Goal: Information Seeking & Learning: Learn about a topic

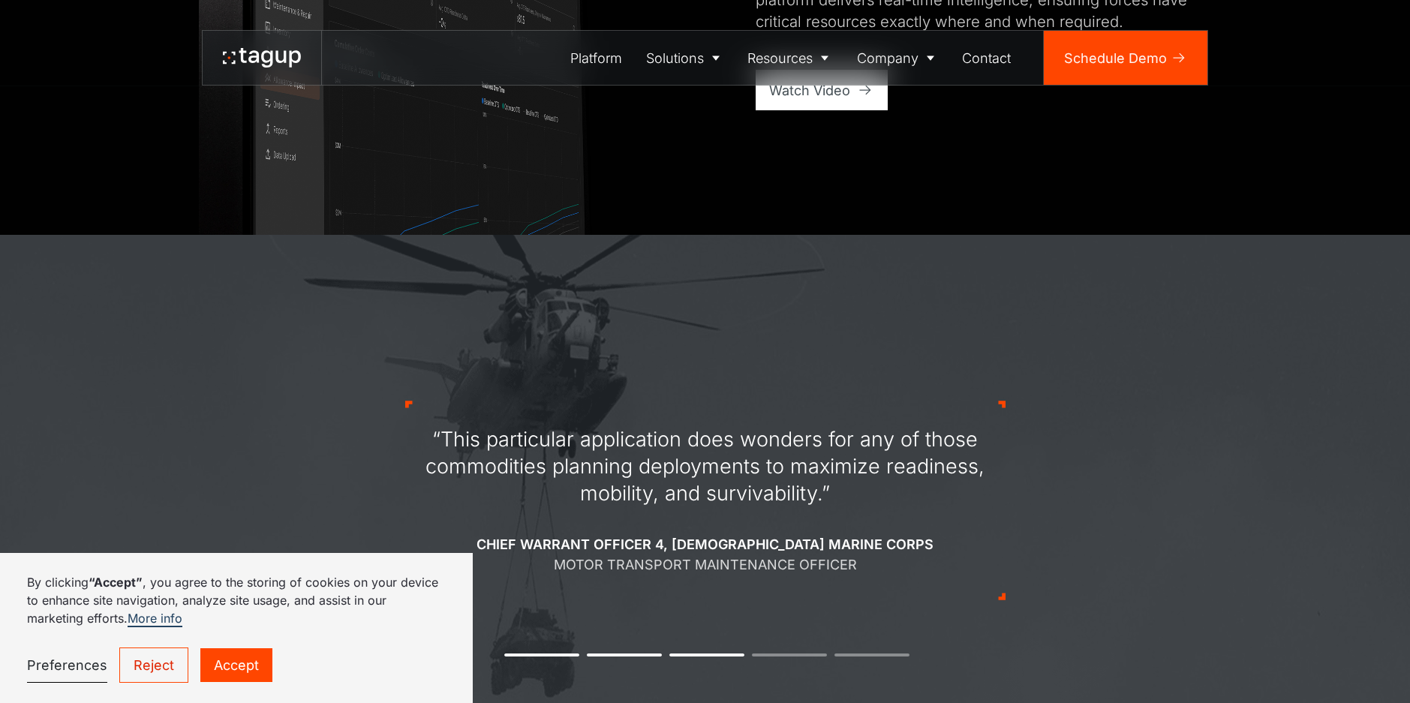
click at [602, 653] on button "2" at bounding box center [624, 654] width 75 height 3
click at [601, 655] on button "2" at bounding box center [624, 654] width 75 height 3
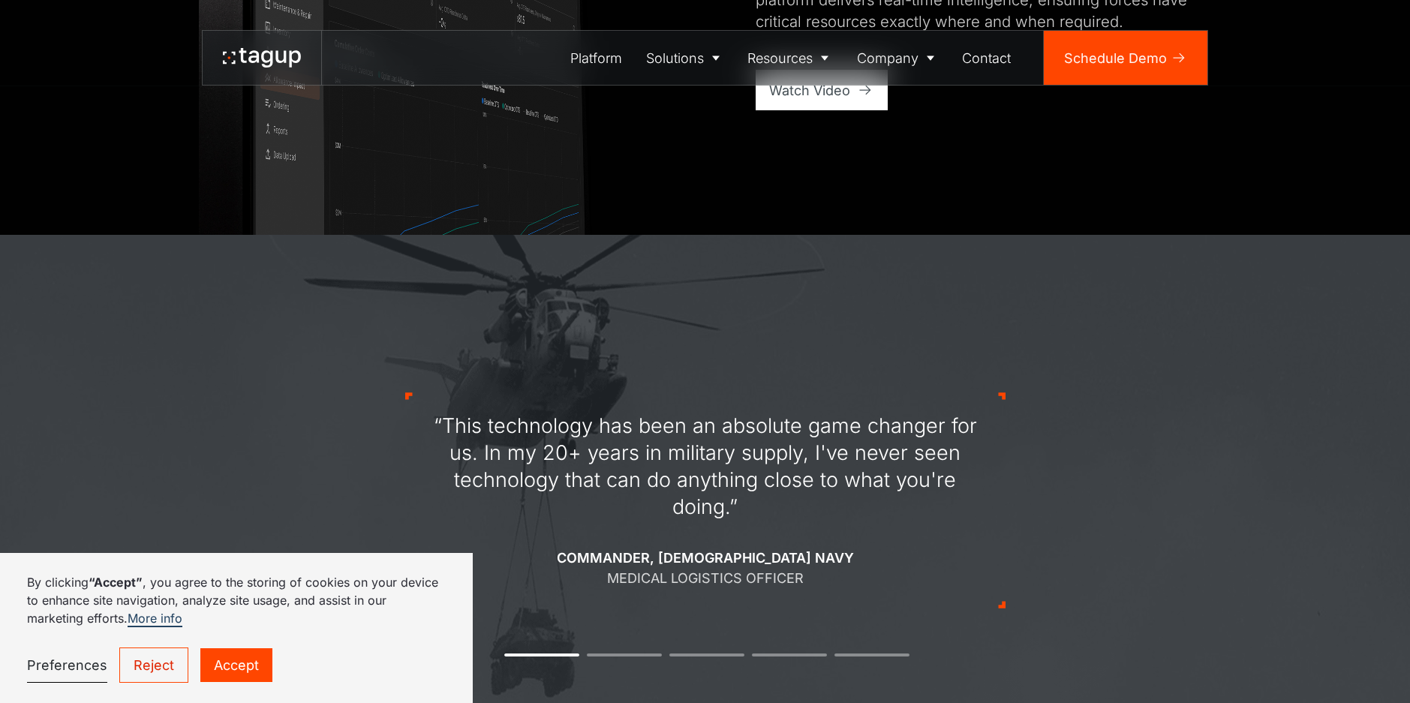
click at [778, 683] on img at bounding box center [705, 487] width 1410 height 504
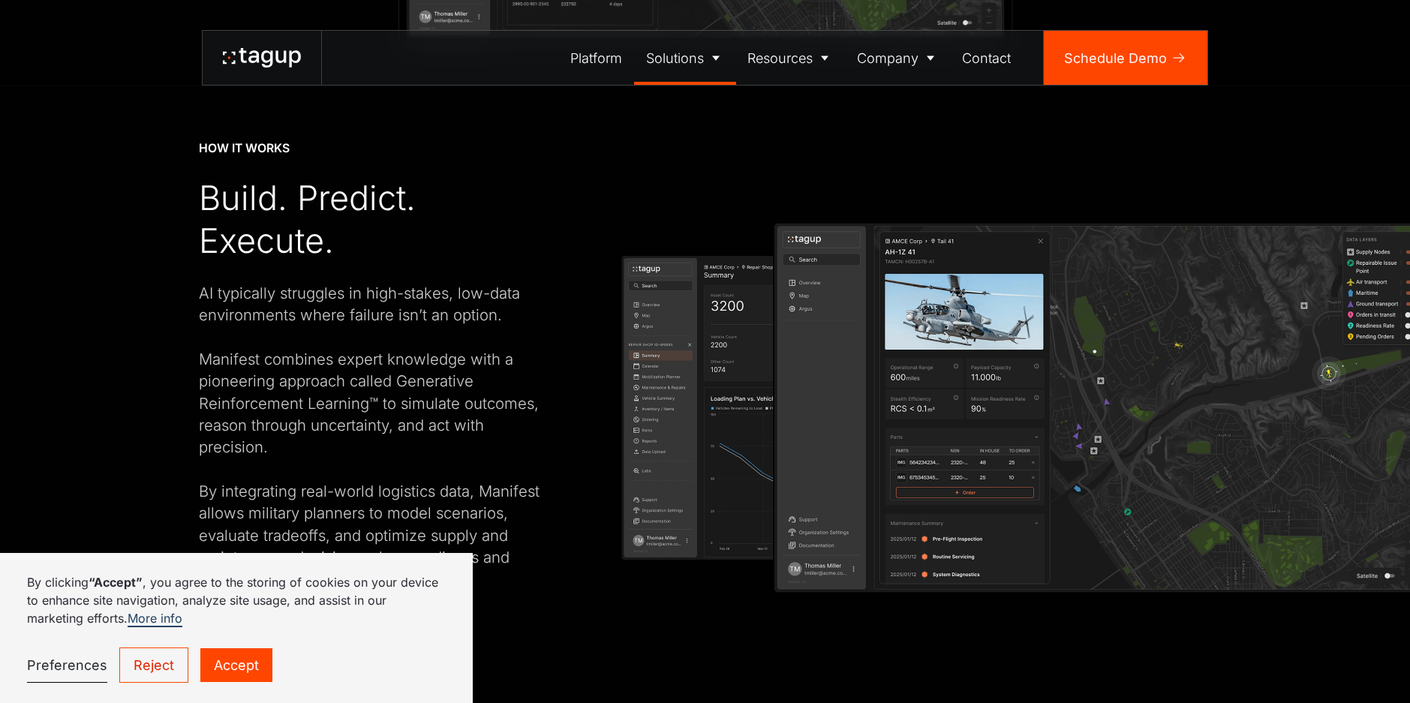
scroll to position [2776, 0]
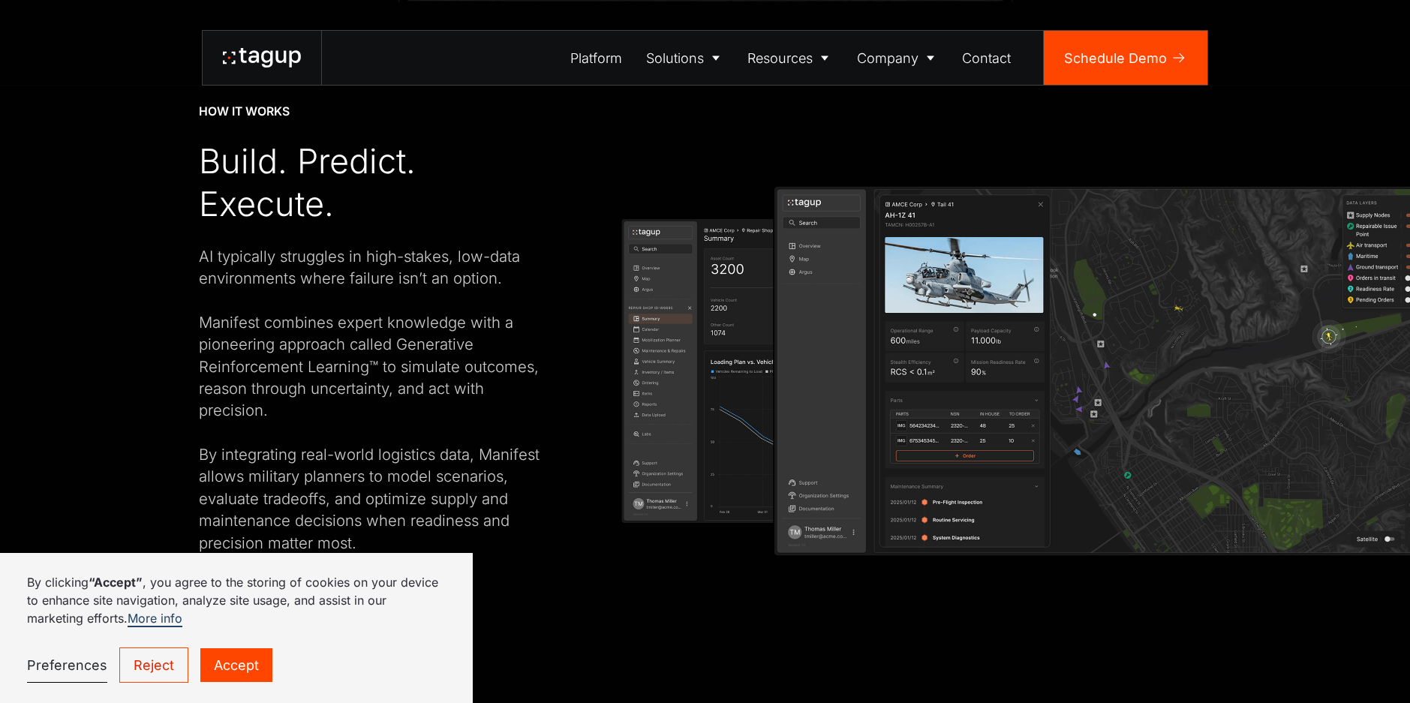
click at [89, 293] on div "Platform Meet Manifest Manifest fuses expert knowledge with next-generation art…" at bounding box center [705, 47] width 1342 height 1317
click at [112, 391] on div "Platform Meet Manifest Manifest fuses expert knowledge with next-generation art…" at bounding box center [705, 47] width 1342 height 1317
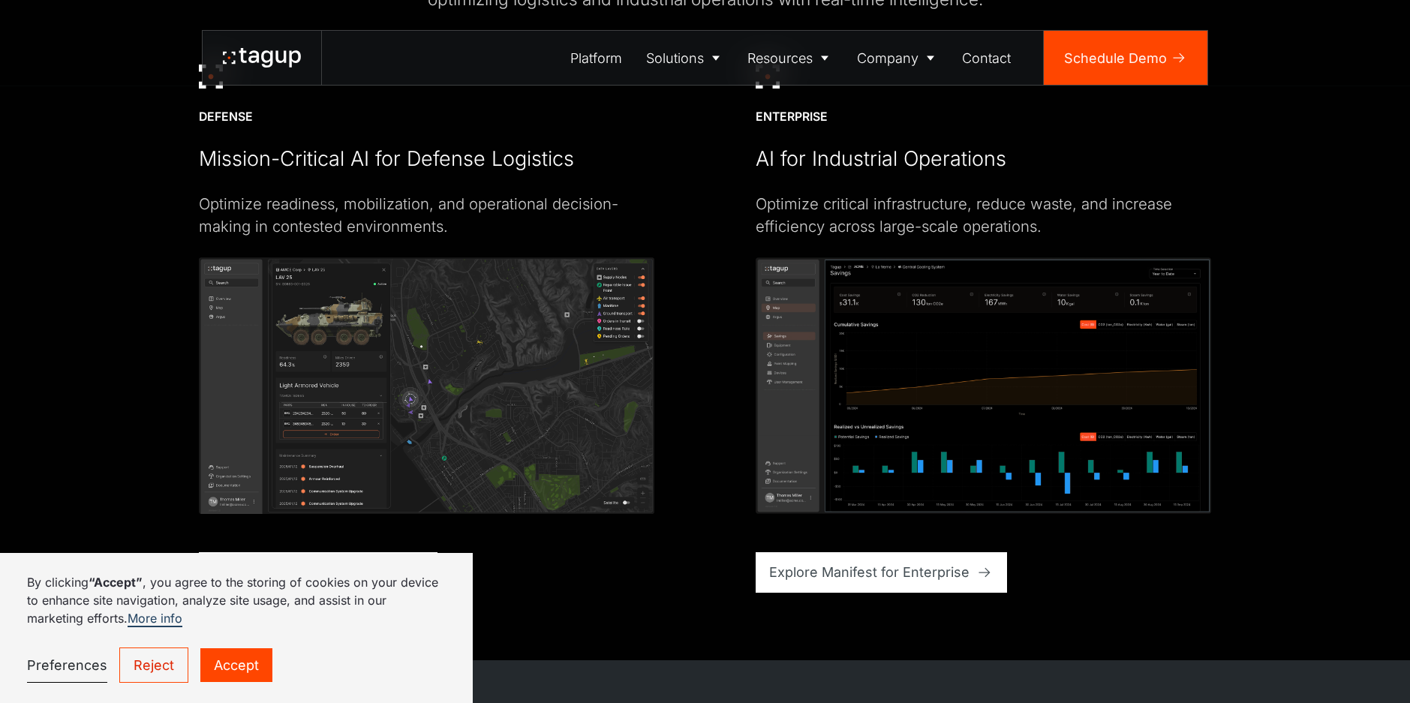
scroll to position [4051, 0]
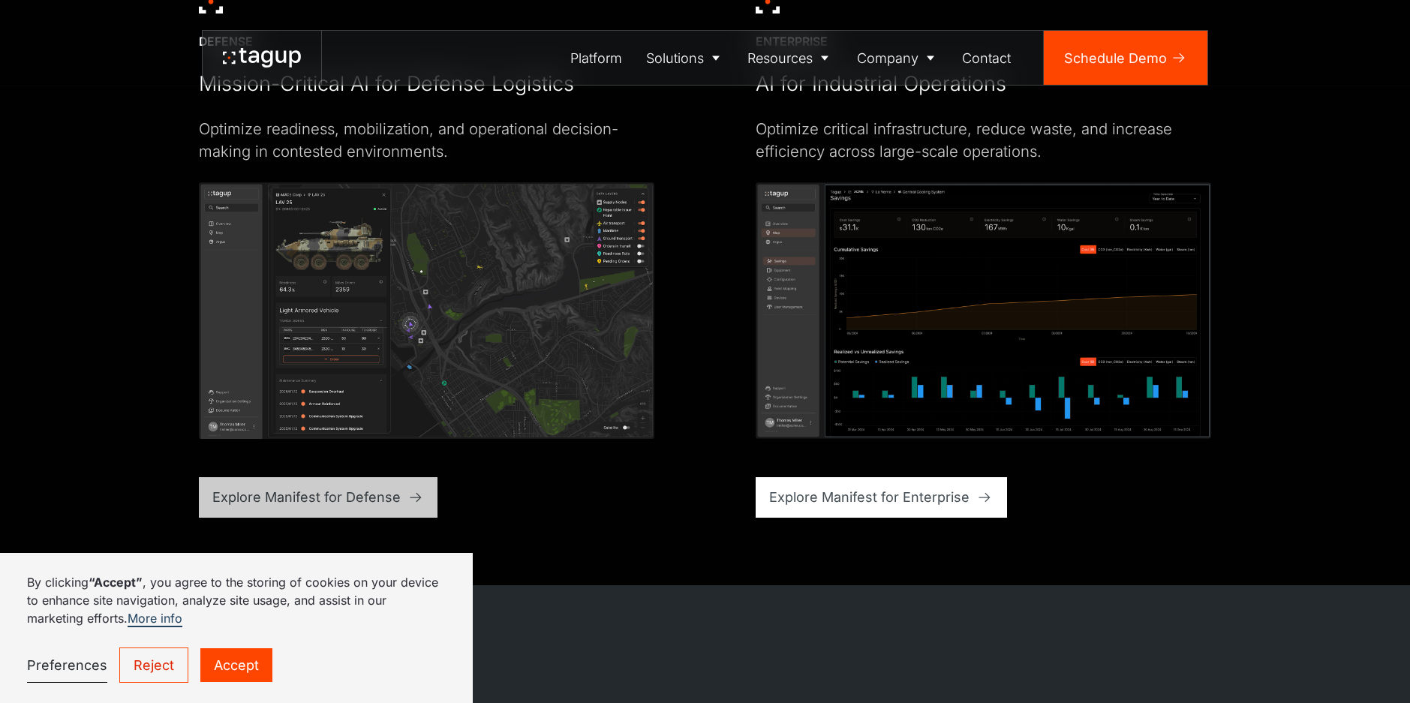
click at [359, 505] on div "Explore Manifest for Defense" at bounding box center [306, 497] width 188 height 20
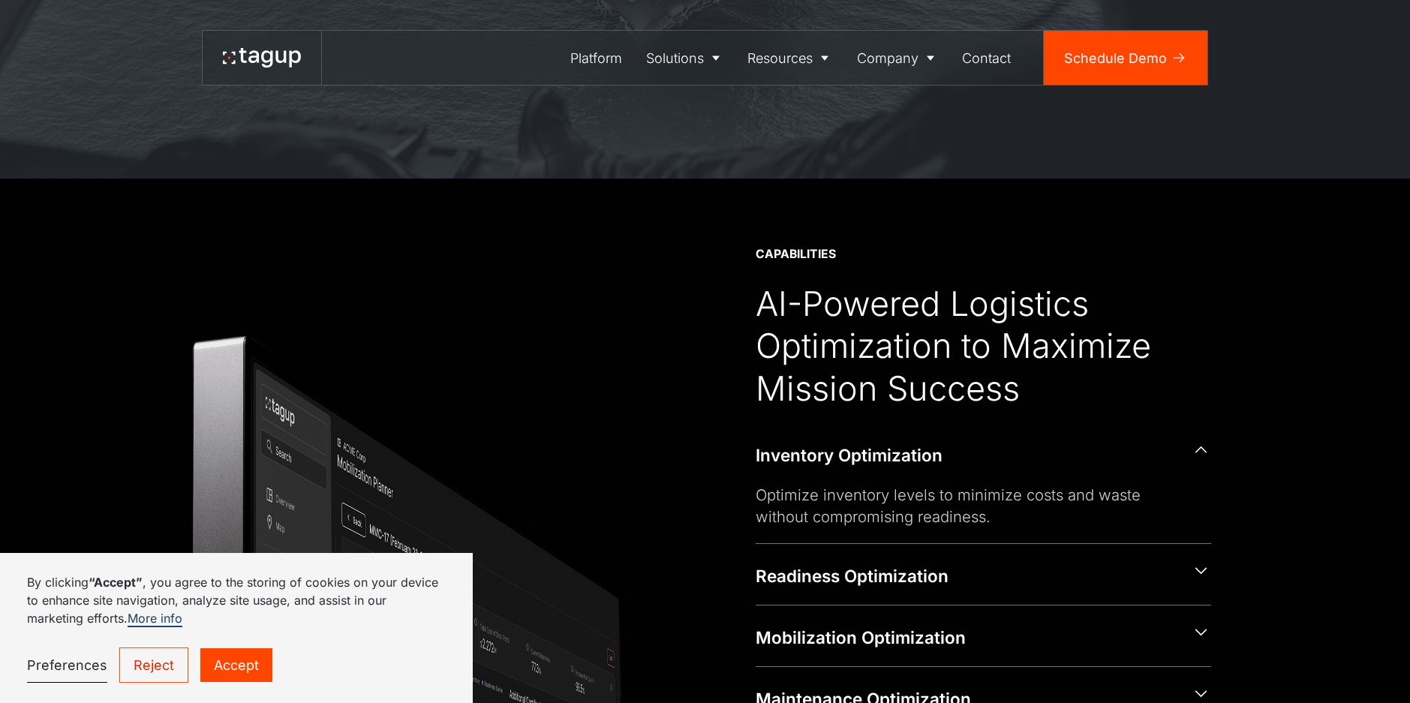
scroll to position [525, 0]
click at [821, 569] on div "Readiness Optimization" at bounding box center [967, 575] width 422 height 24
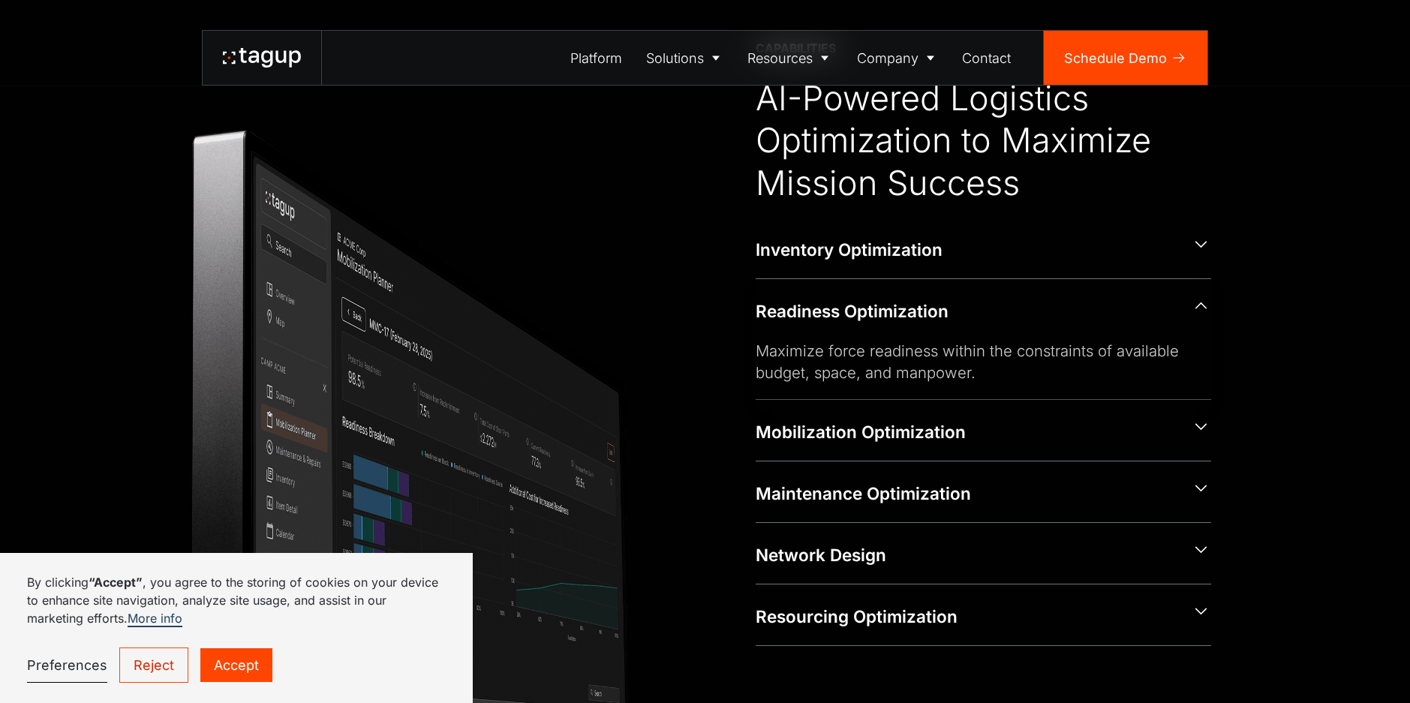
scroll to position [750, 0]
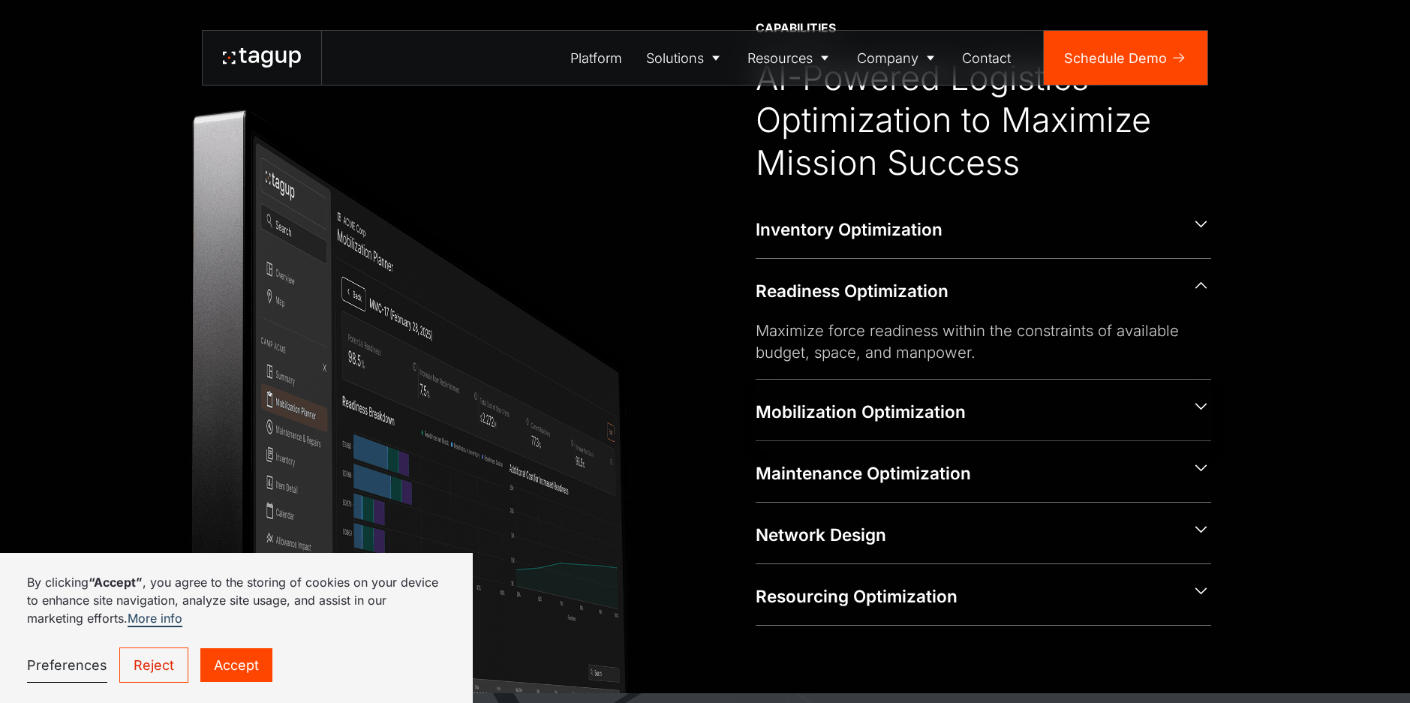
click at [818, 423] on div "Mobilization Optimization" at bounding box center [967, 412] width 422 height 24
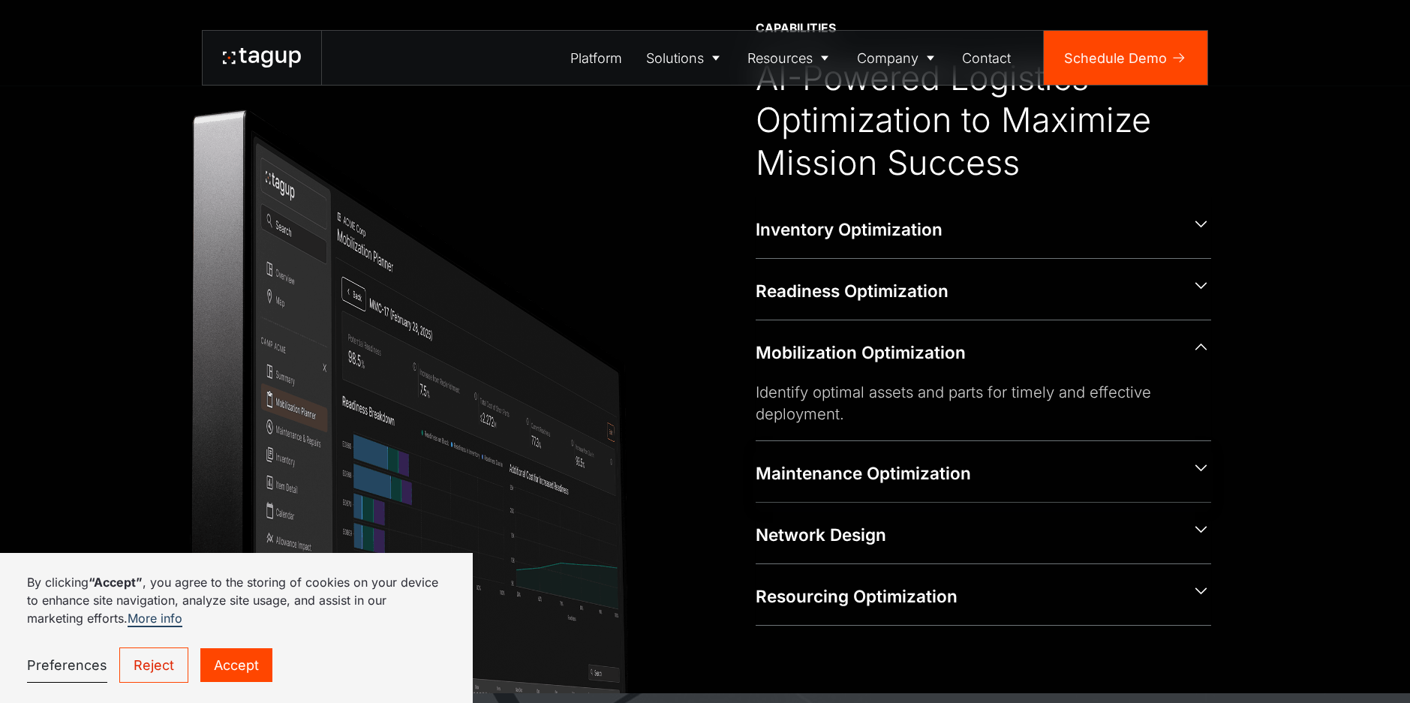
click at [845, 470] on div "Maintenance Optimization" at bounding box center [967, 473] width 422 height 24
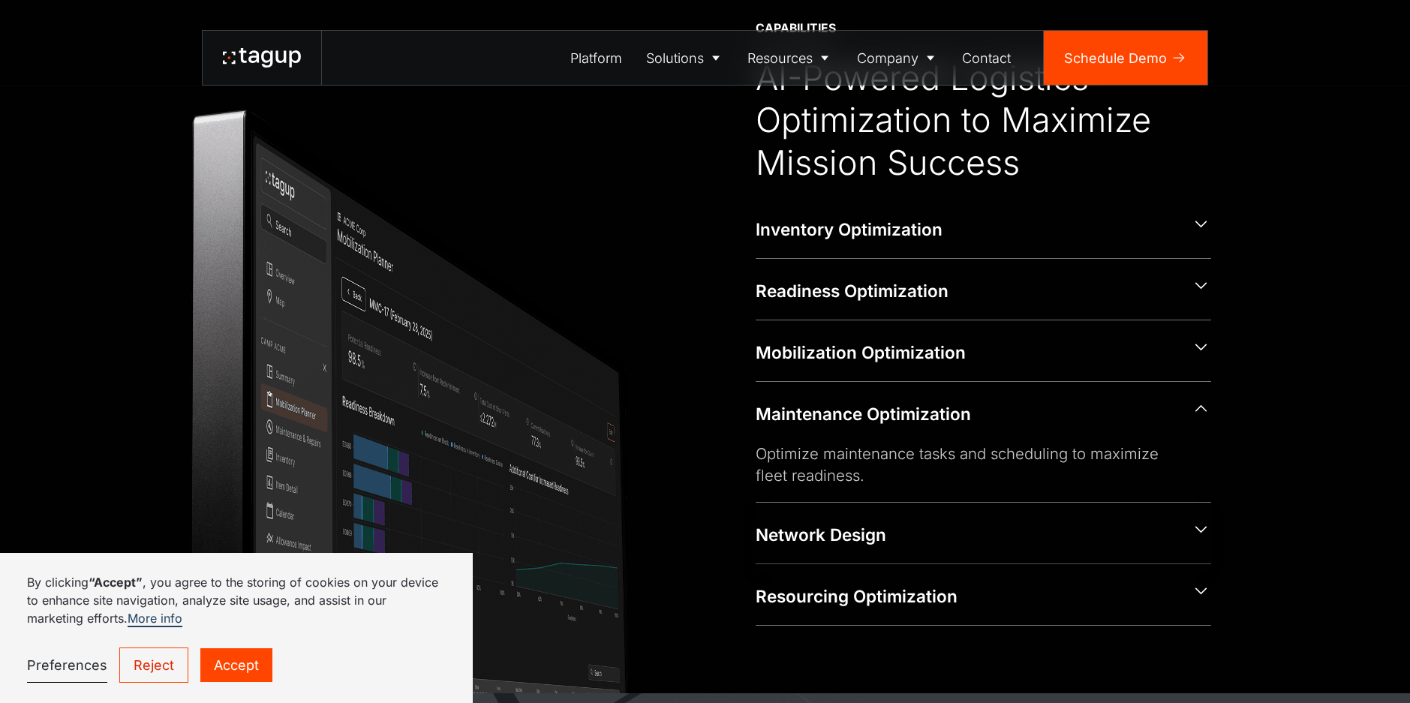
click at [815, 542] on div "Network Design" at bounding box center [967, 535] width 422 height 24
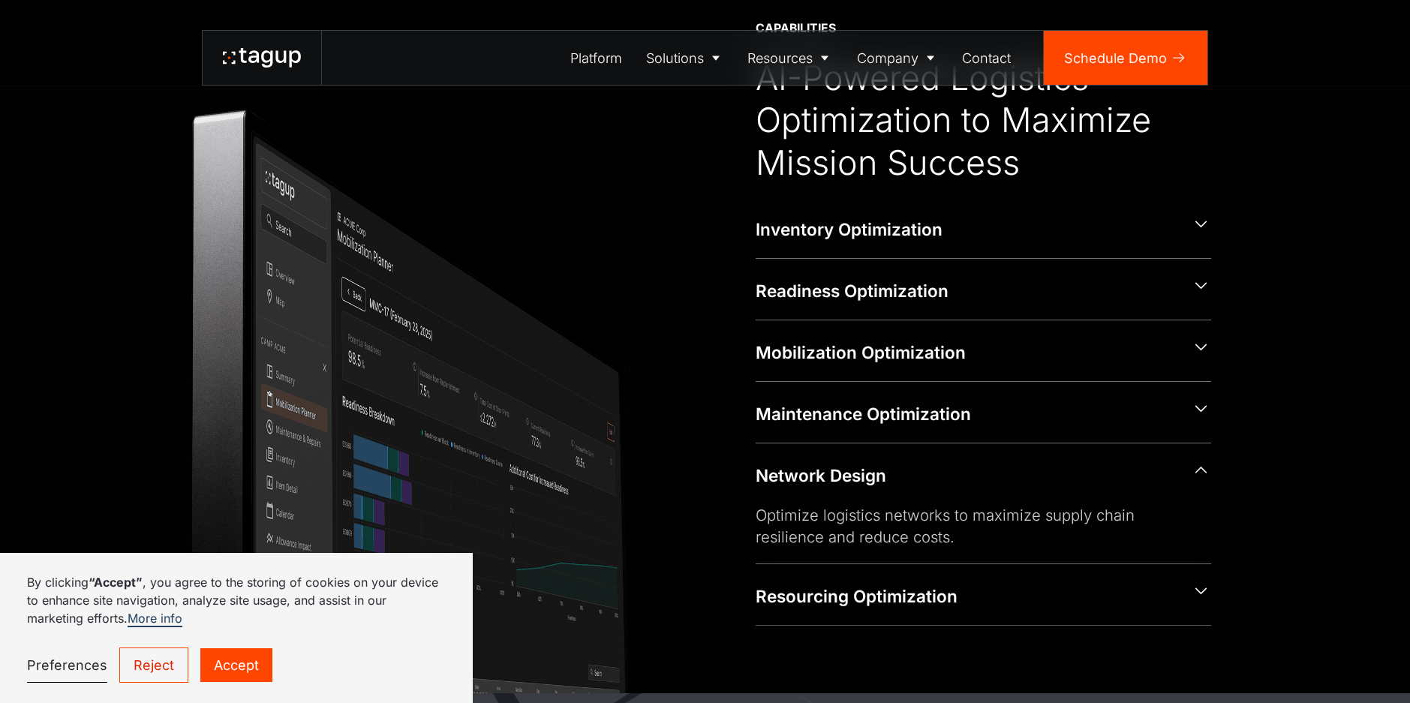
click at [825, 584] on div "Resourcing Optimization" at bounding box center [967, 596] width 422 height 24
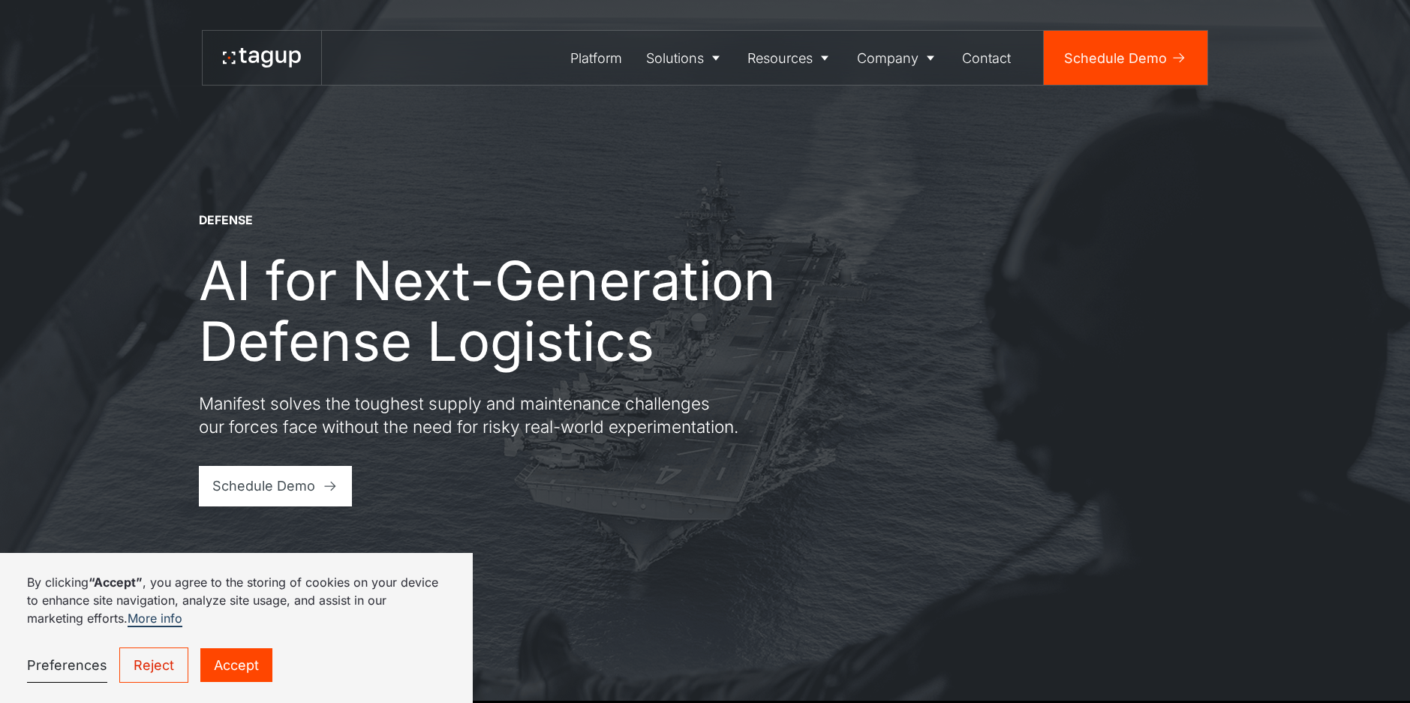
scroll to position [0, 0]
